Goal: Find specific page/section: Find specific page/section

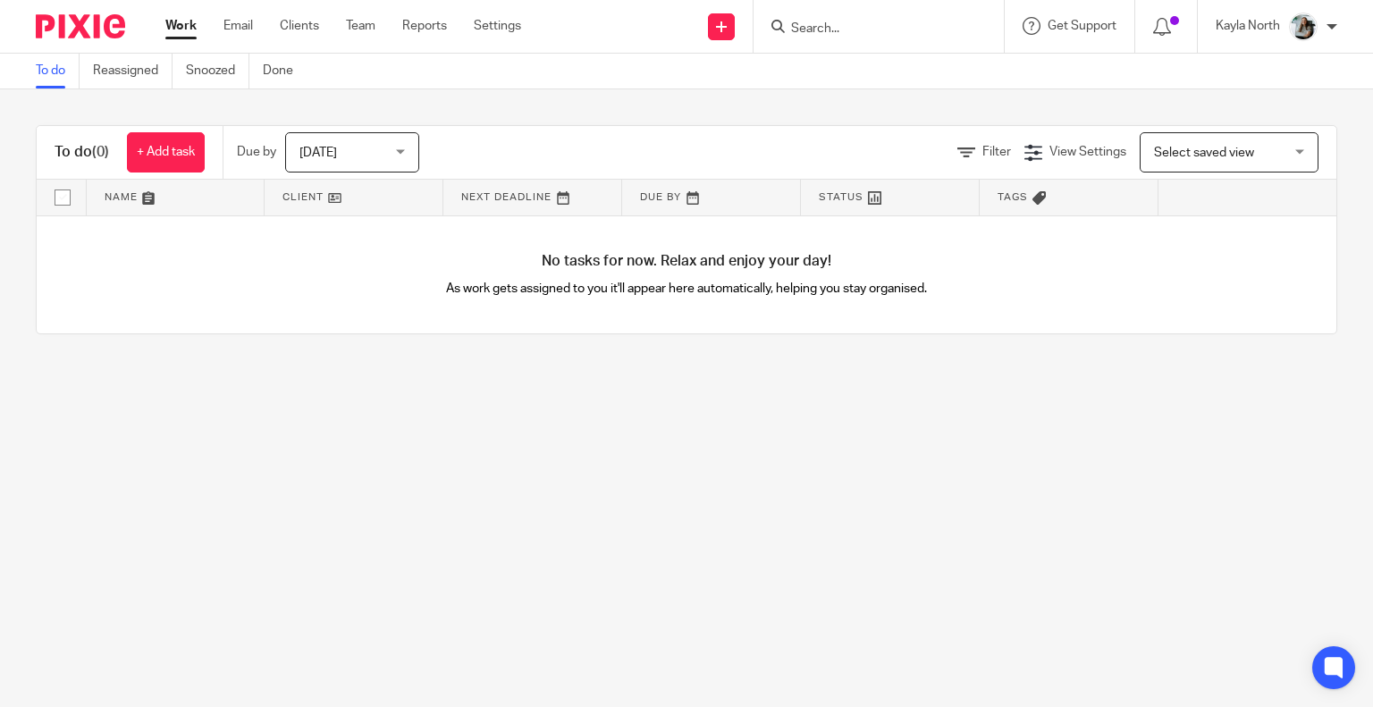
click at [820, 33] on input "Search" at bounding box center [869, 29] width 161 height 16
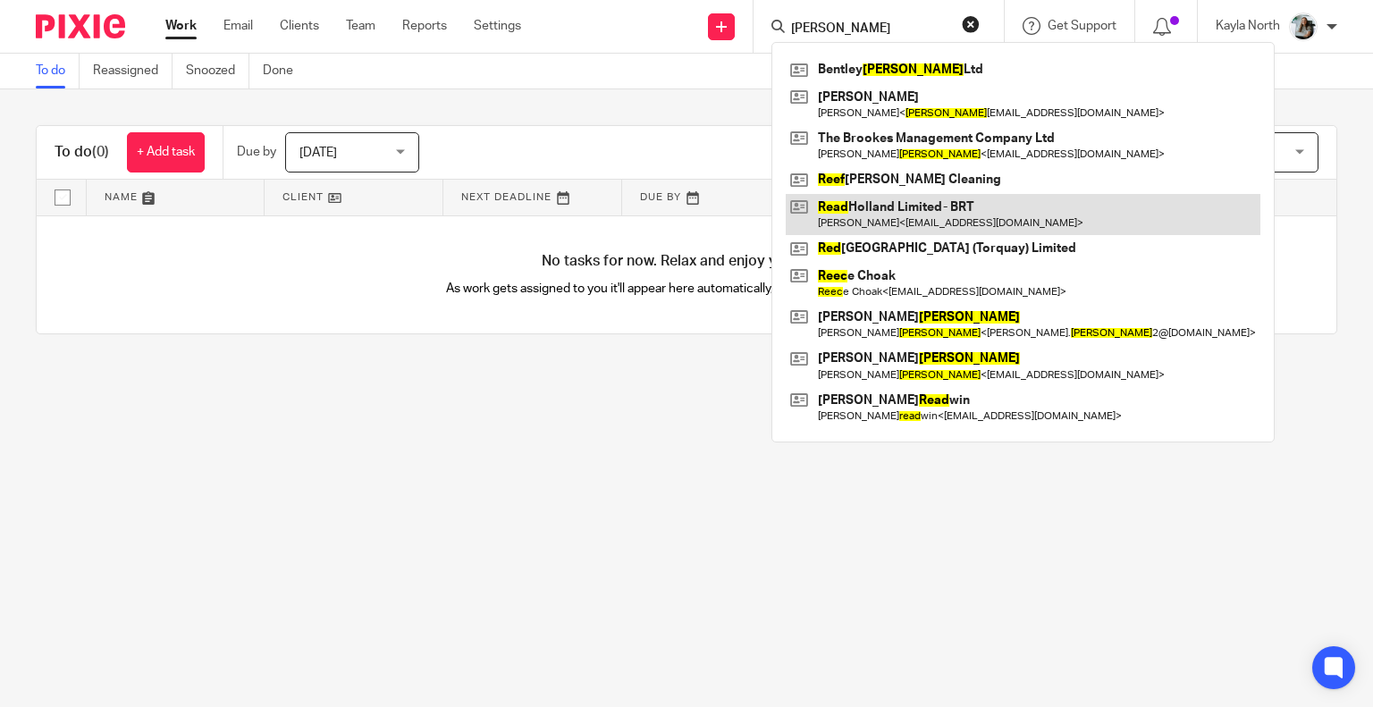
type input "reed"
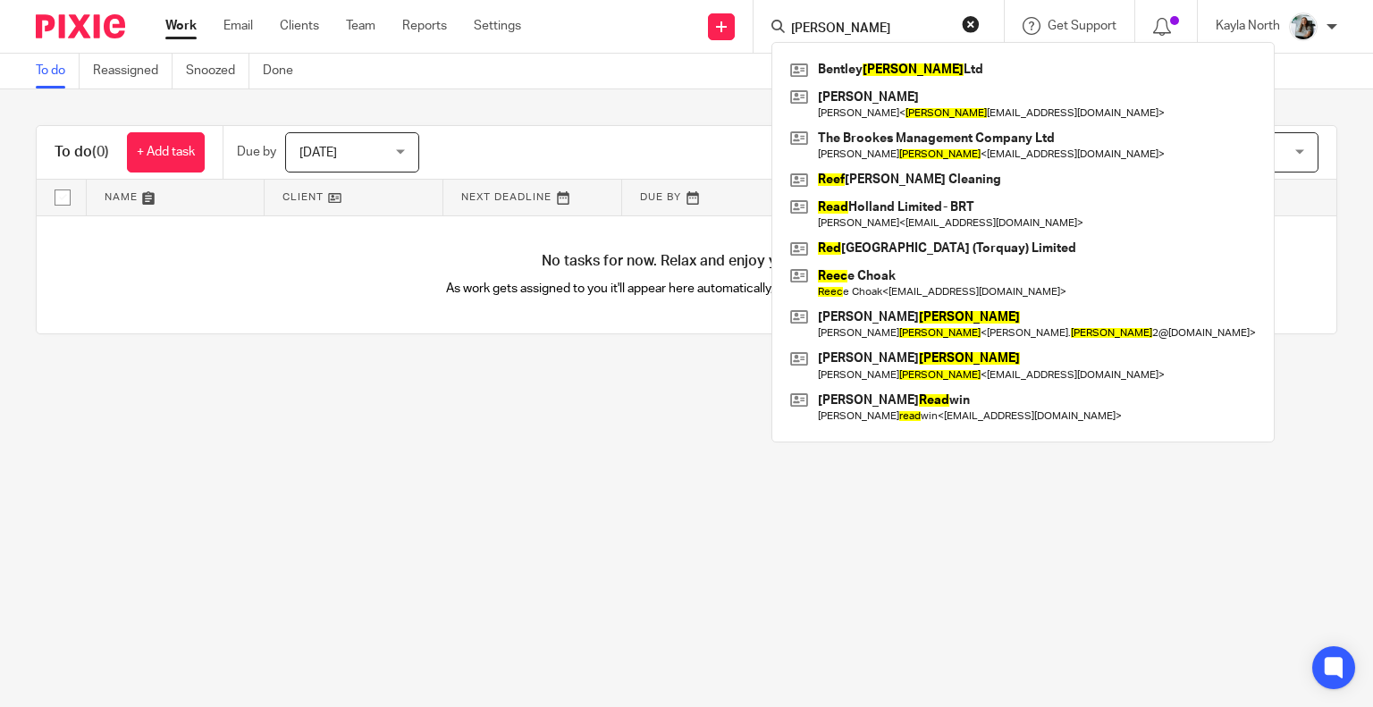
click at [981, 35] on div "reed Bentley Reed Ltd Susan Smith Susan Smith < reed sue19@gmail.com > The Broo…" at bounding box center [878, 26] width 250 height 53
click at [972, 20] on button "reset" at bounding box center [971, 24] width 18 height 18
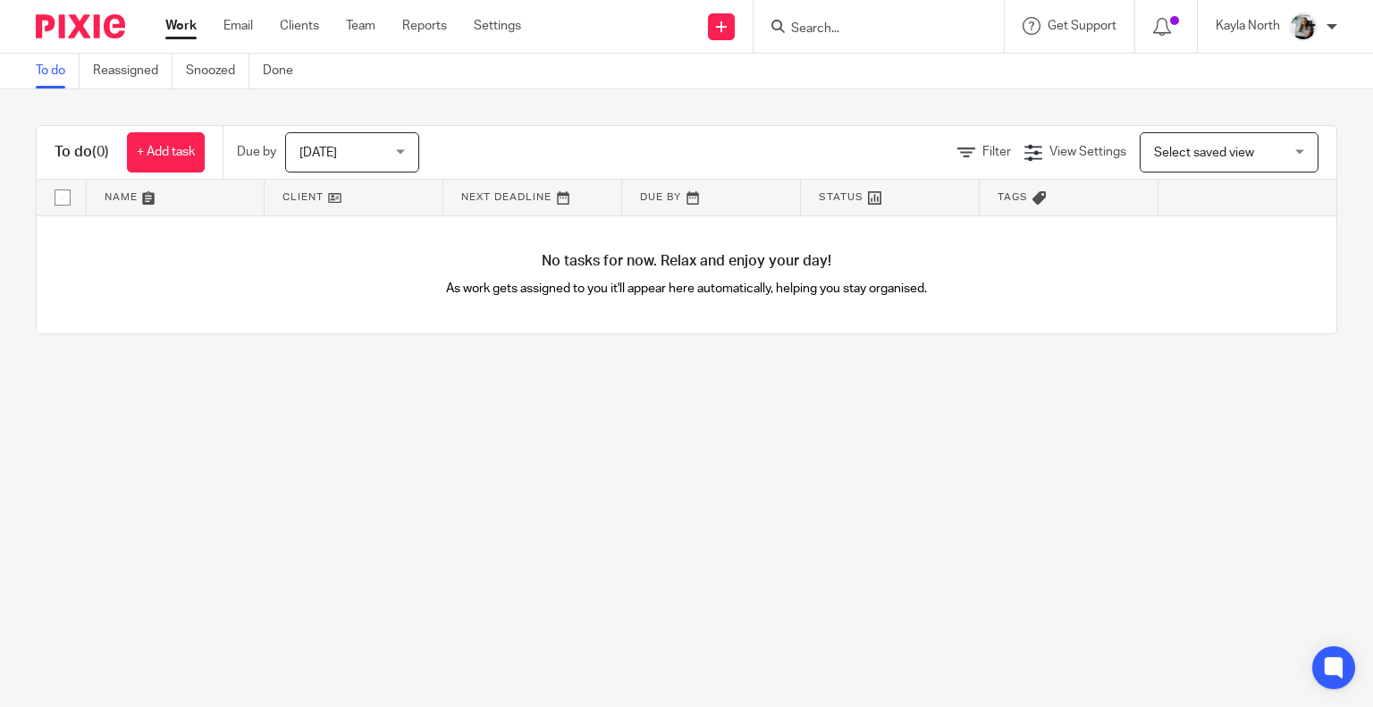
click at [819, 35] on input "Search" at bounding box center [869, 29] width 161 height 16
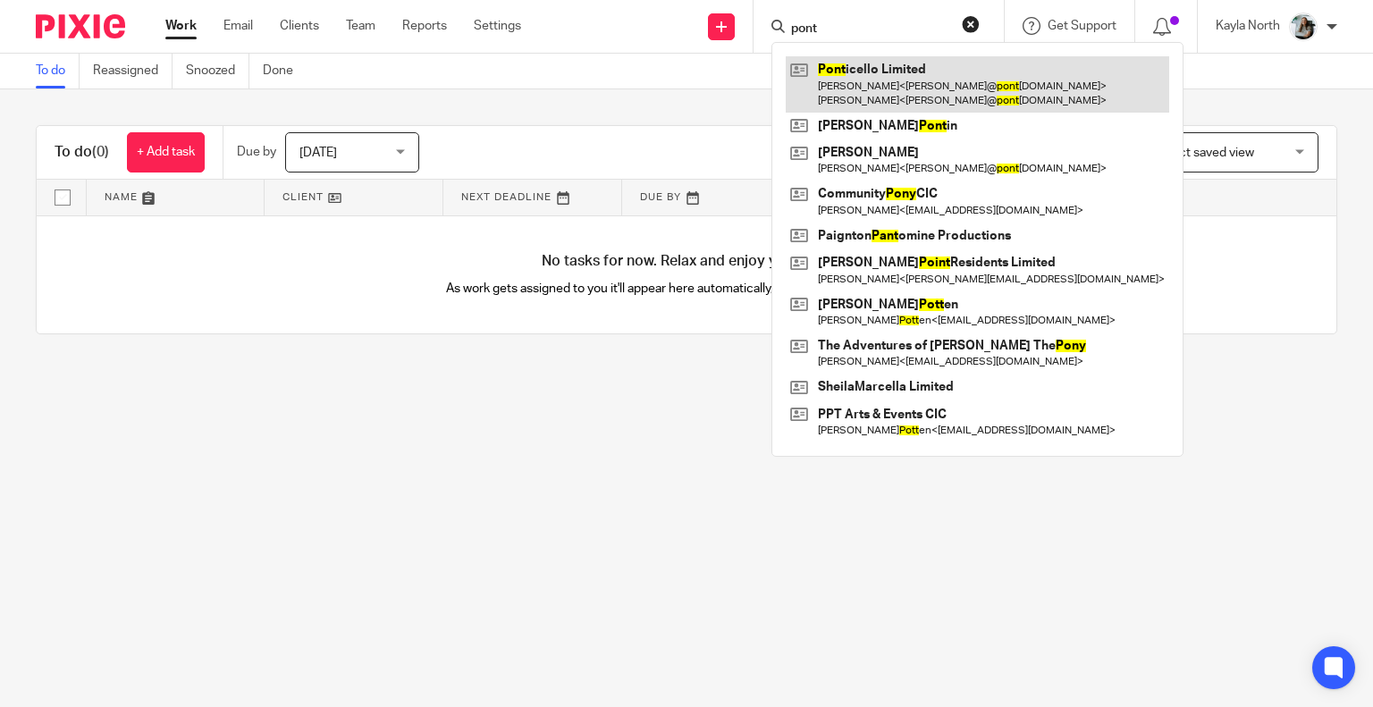
type input "pont"
click at [869, 72] on link at bounding box center [977, 83] width 383 height 55
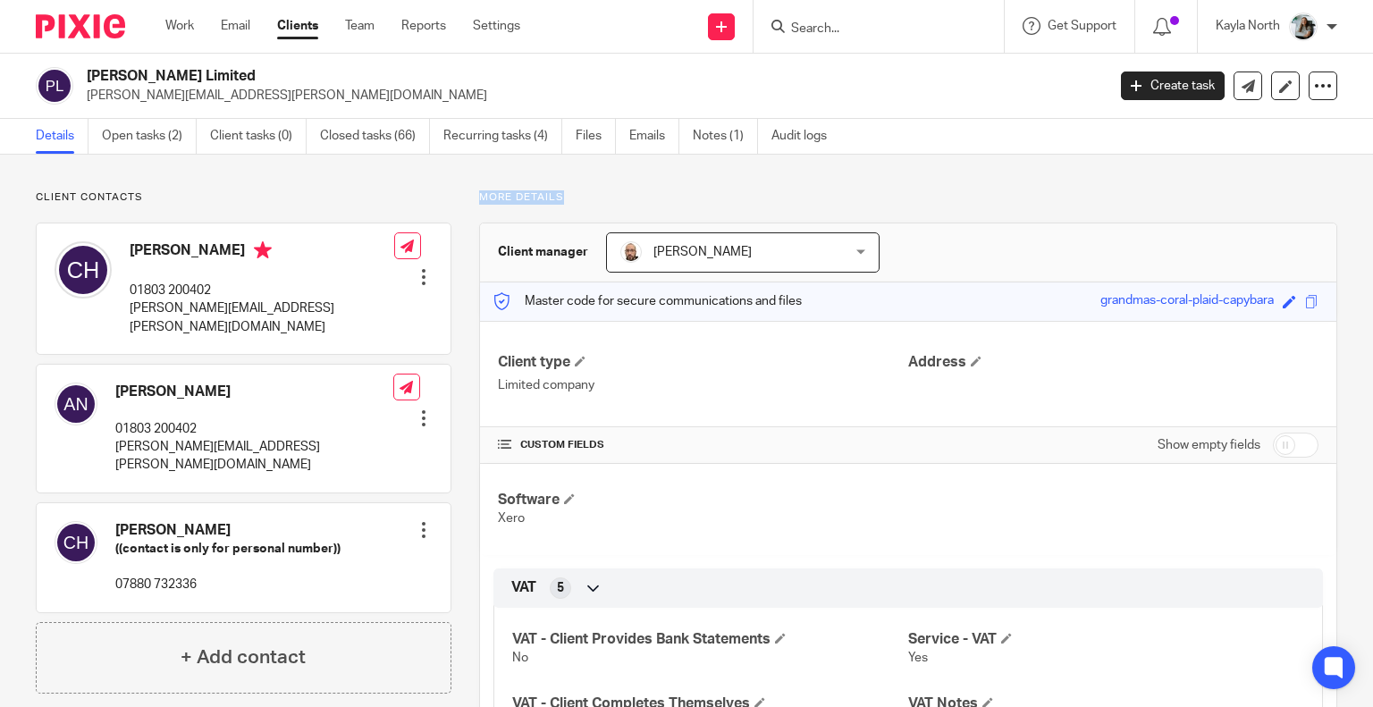
drag, startPoint x: 465, startPoint y: 196, endPoint x: 602, endPoint y: 198, distance: 136.8
click at [602, 198] on p "More details" at bounding box center [908, 197] width 858 height 14
drag, startPoint x: 557, startPoint y: 198, endPoint x: 468, endPoint y: 197, distance: 88.5
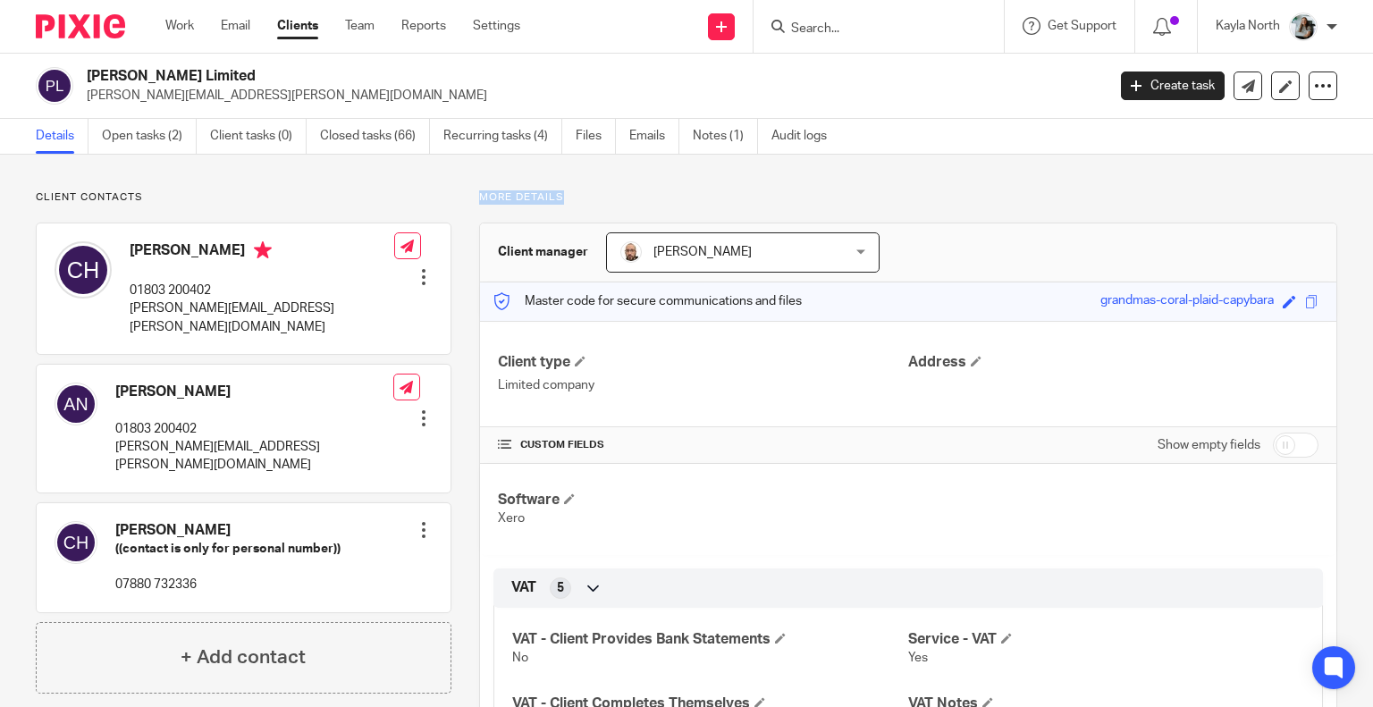
drag, startPoint x: 468, startPoint y: 197, endPoint x: 567, endPoint y: 198, distance: 98.3
click at [567, 198] on p "More details" at bounding box center [908, 197] width 858 height 14
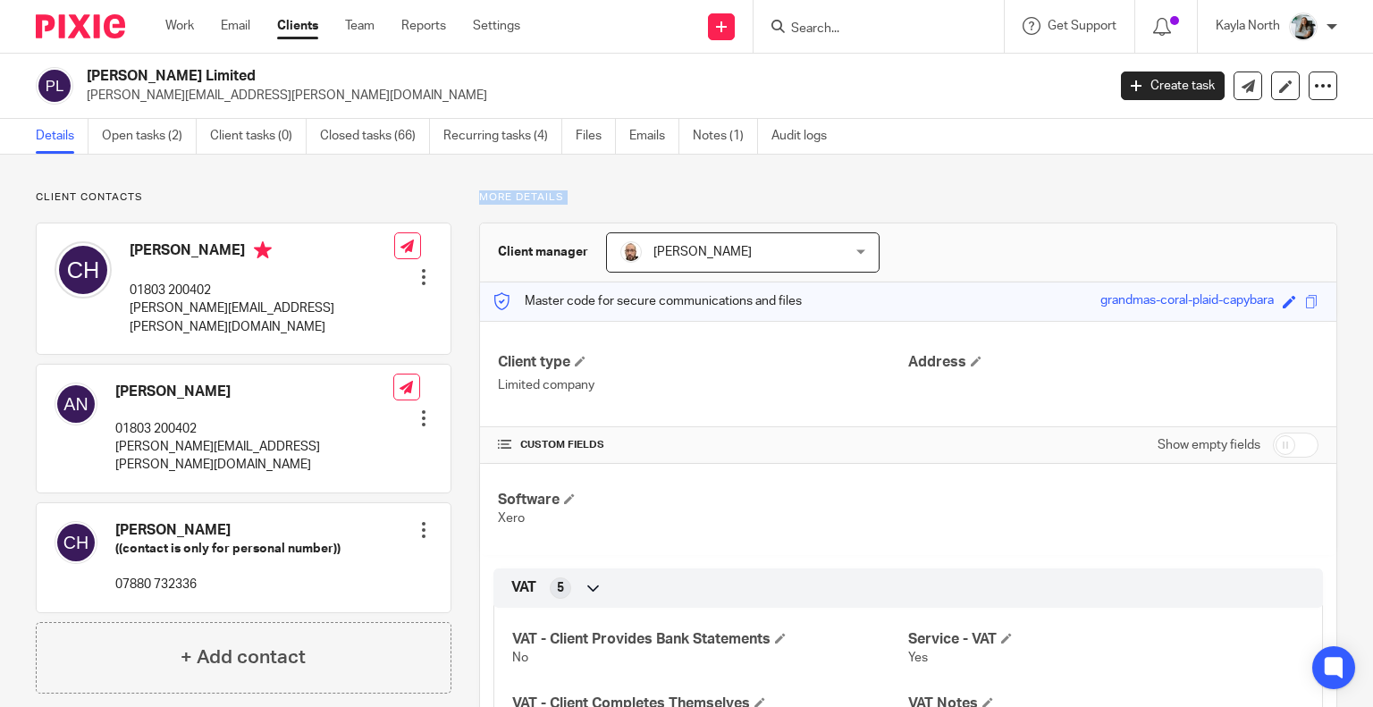
drag, startPoint x: 568, startPoint y: 198, endPoint x: 482, endPoint y: 198, distance: 85.8
click at [482, 198] on p "More details" at bounding box center [908, 197] width 858 height 14
click at [481, 198] on p "More details" at bounding box center [908, 197] width 858 height 14
drag, startPoint x: 458, startPoint y: 198, endPoint x: 588, endPoint y: 198, distance: 130.5
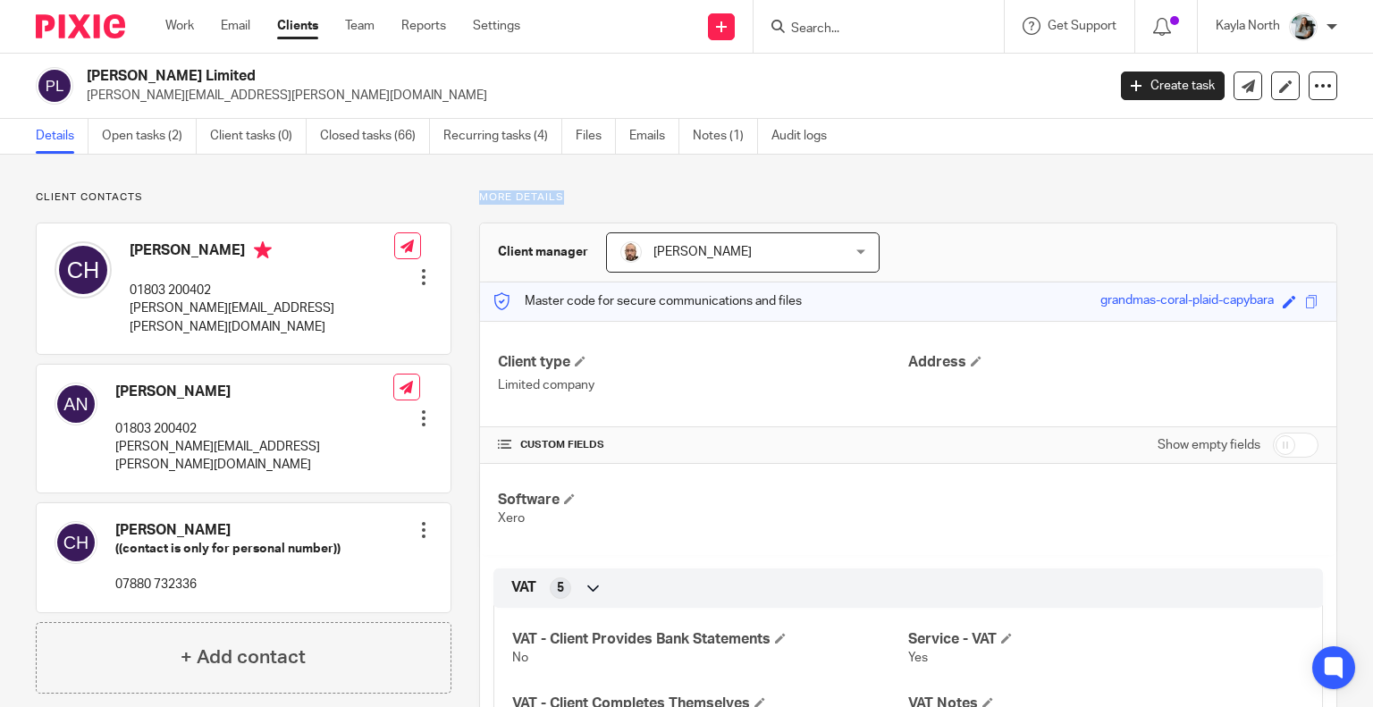
click at [588, 198] on p "More details" at bounding box center [908, 197] width 858 height 14
drag, startPoint x: 567, startPoint y: 198, endPoint x: 486, endPoint y: 198, distance: 80.4
click at [492, 198] on p "More details" at bounding box center [908, 197] width 858 height 14
drag, startPoint x: 469, startPoint y: 198, endPoint x: 591, endPoint y: 203, distance: 121.7
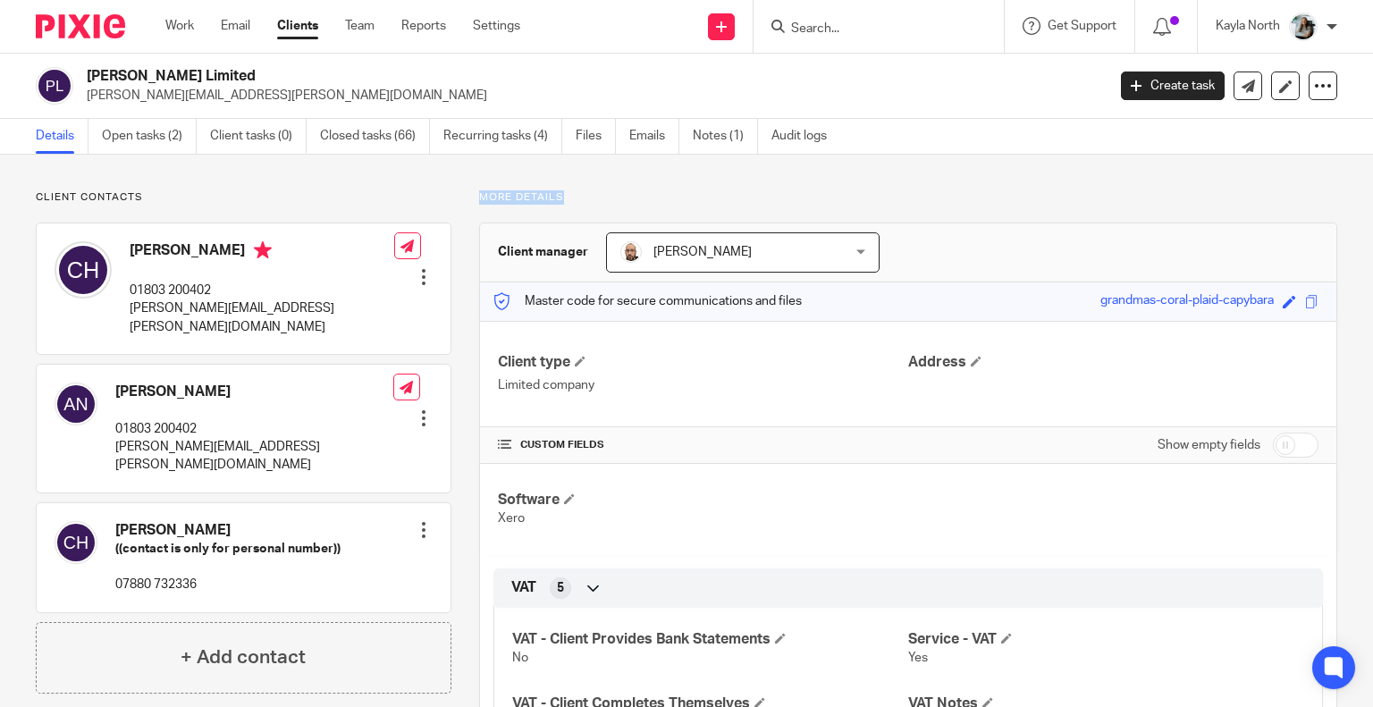
click at [591, 203] on p "More details" at bounding box center [908, 197] width 858 height 14
click at [85, 17] on img at bounding box center [80, 26] width 89 height 24
